Goal: Complete application form

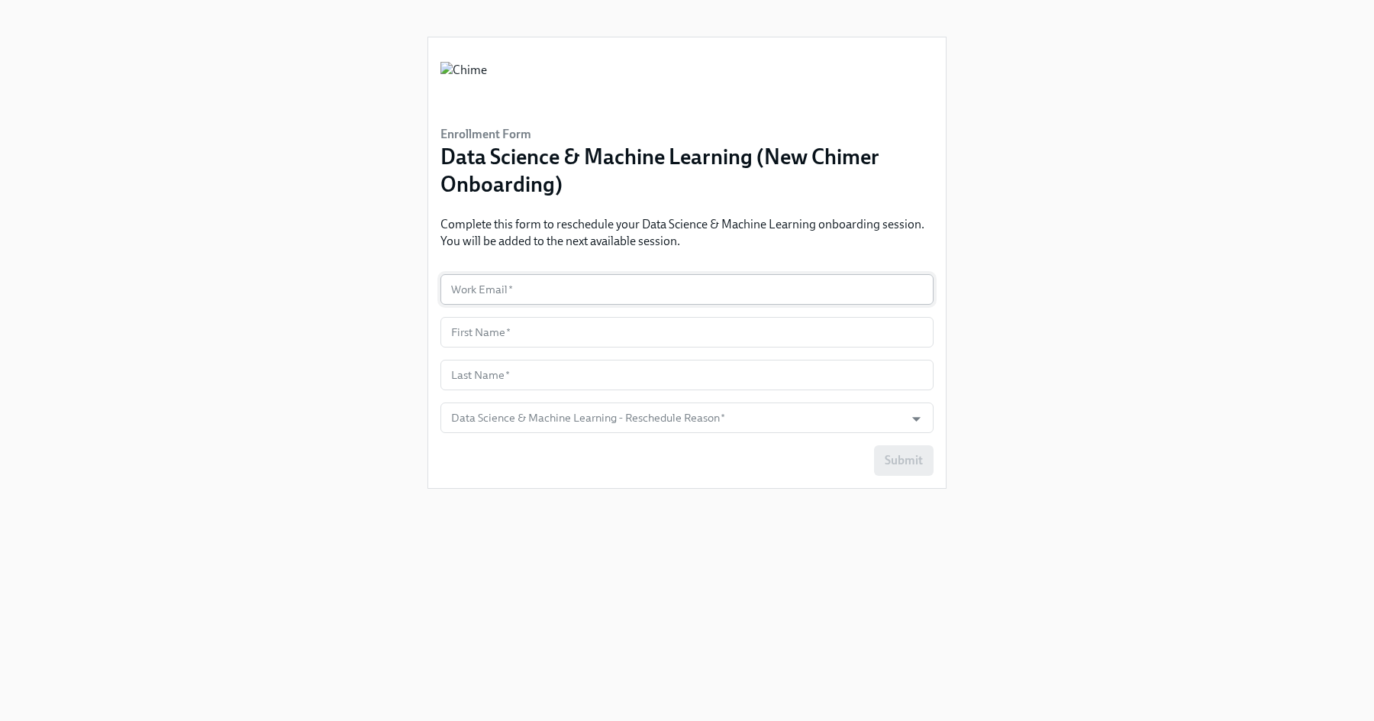
click at [533, 285] on input "text" at bounding box center [687, 289] width 493 height 31
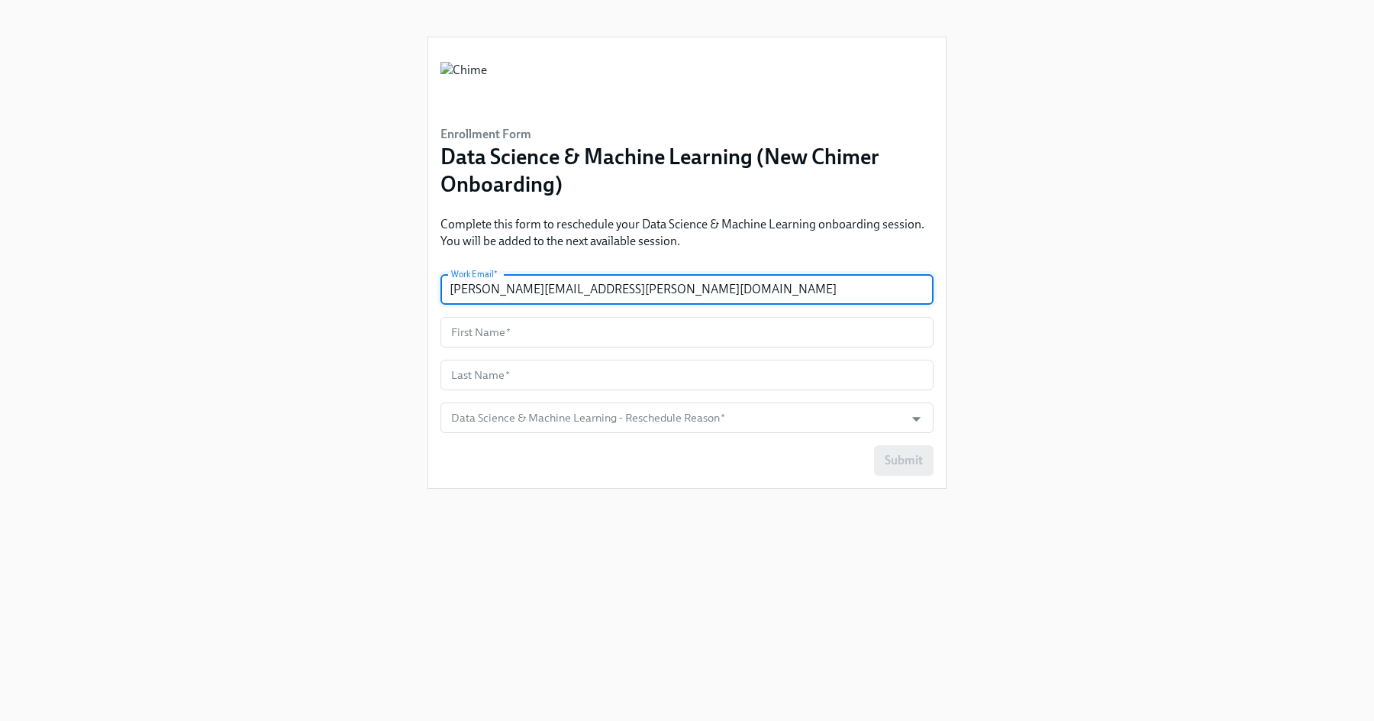
type input "steven.yampolsky@chime.com"
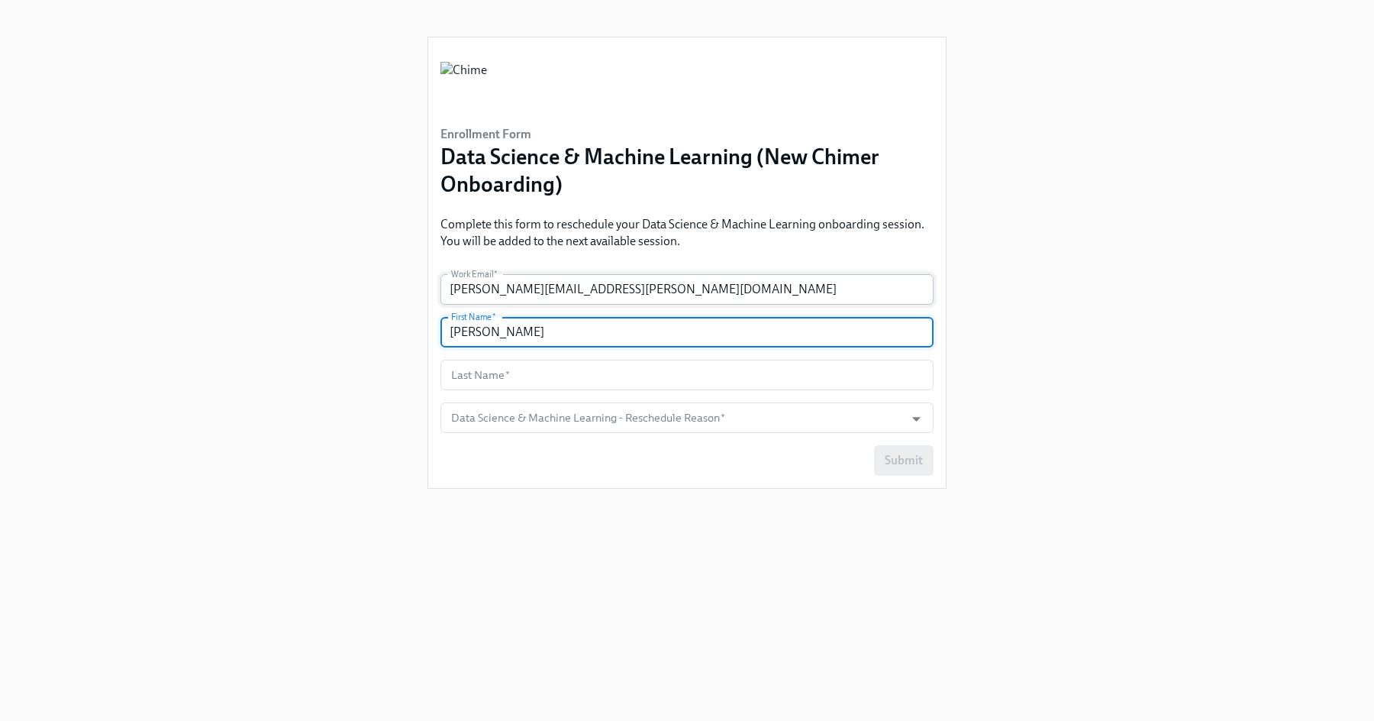
type input "Steven"
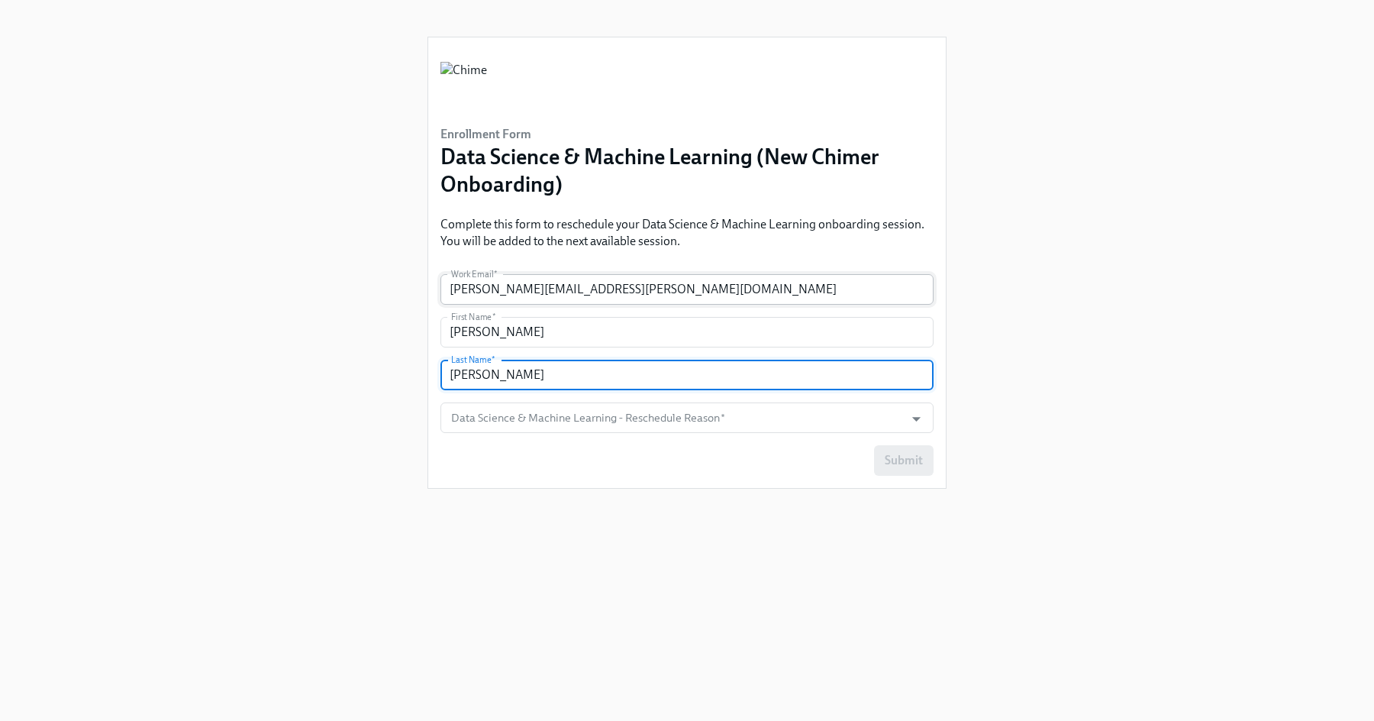
type input "Yampolsky"
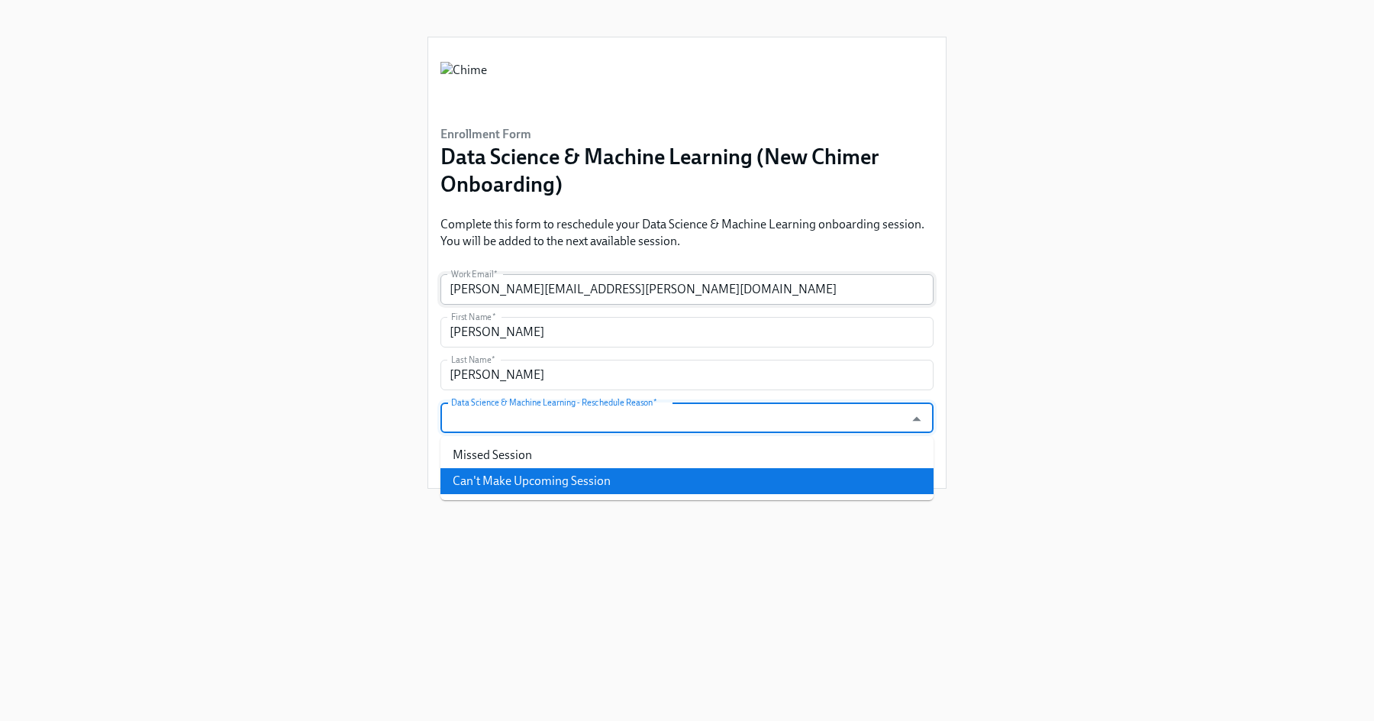
type input "Can't Make Upcoming Session"
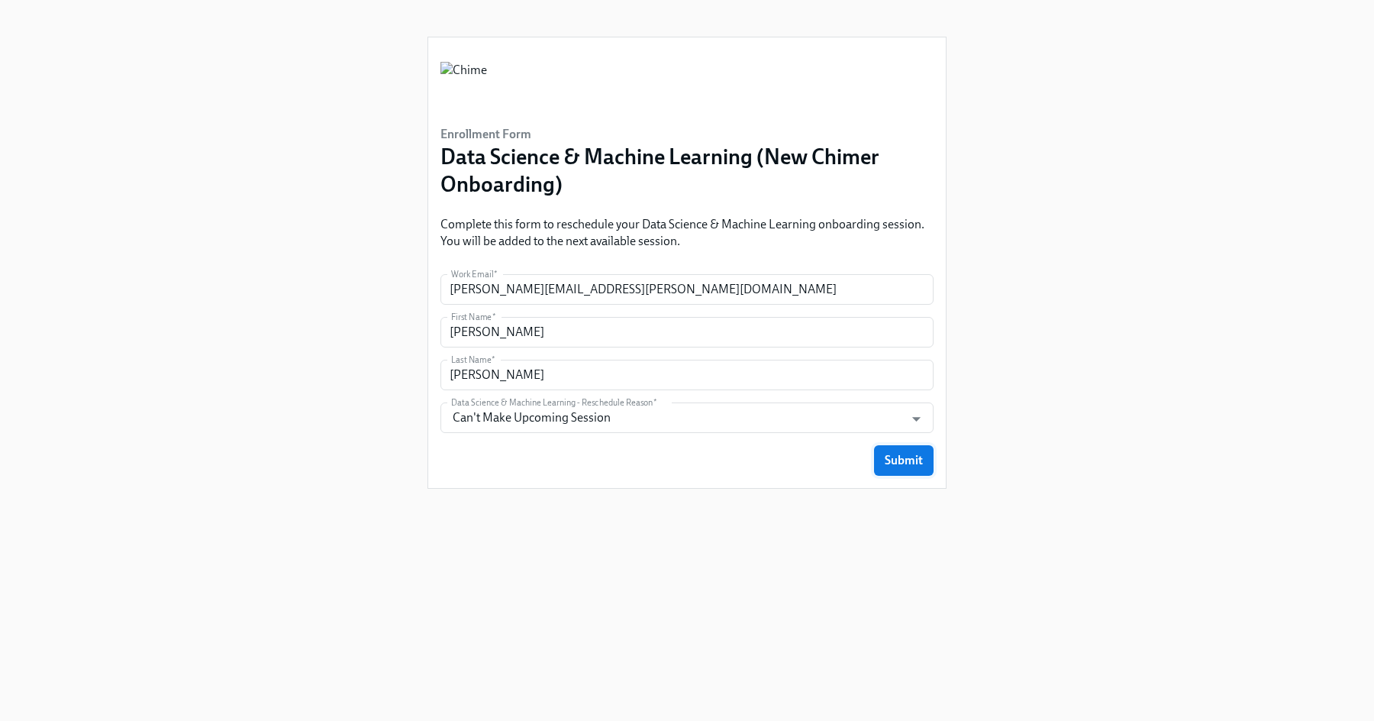
click at [898, 462] on span "Submit" at bounding box center [904, 460] width 38 height 15
